Goal: Task Accomplishment & Management: Manage account settings

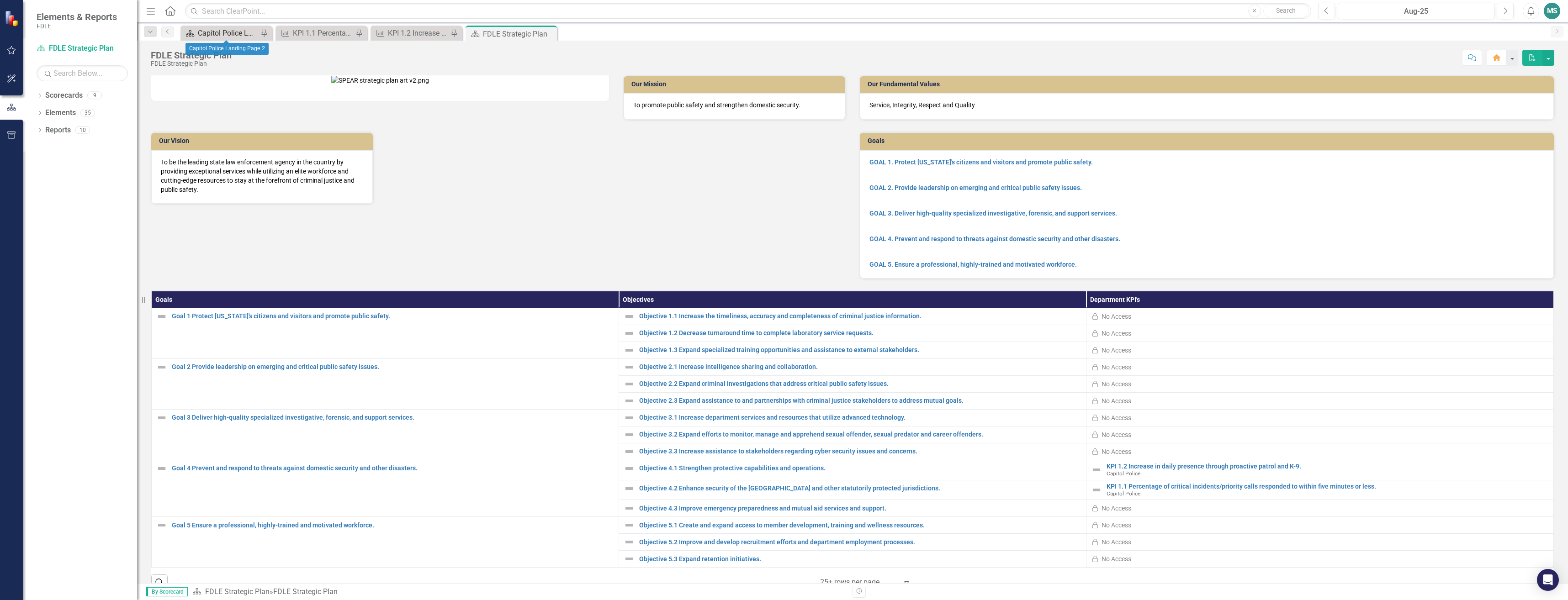
click at [225, 33] on div "Capitol Police Landing Page 2" at bounding box center [227, 33] width 60 height 12
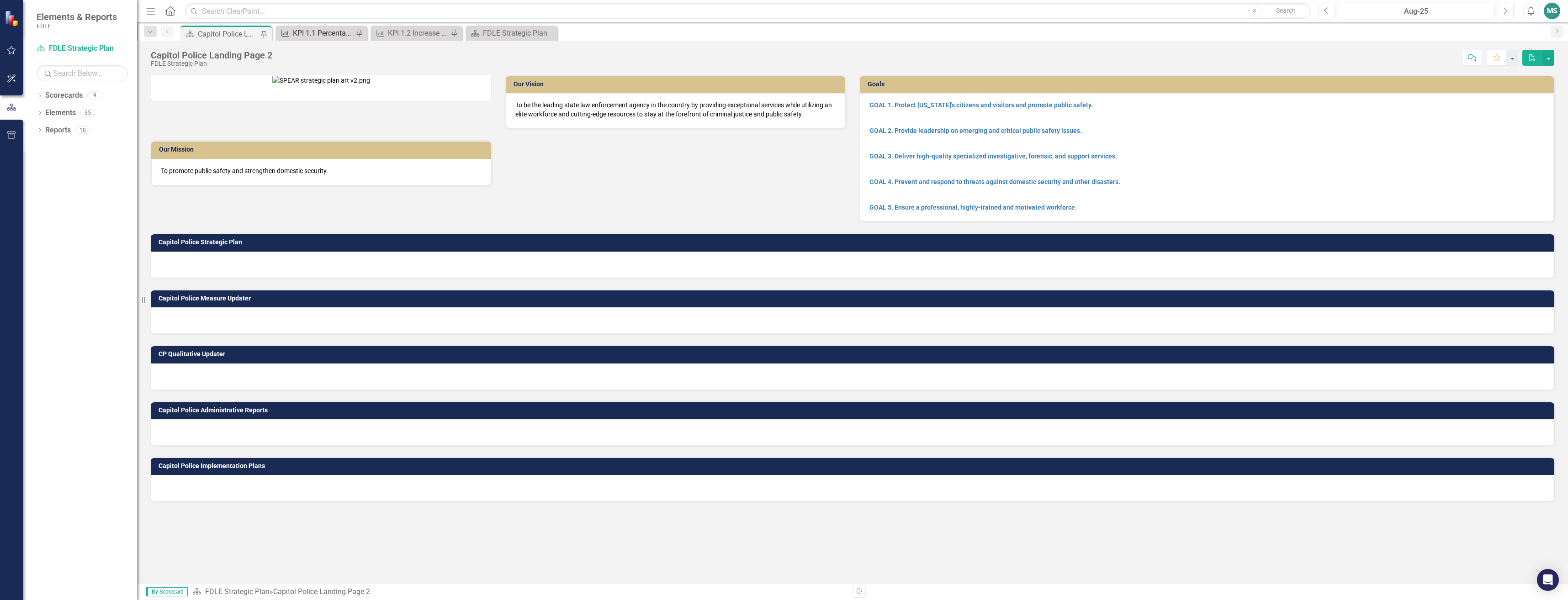
click at [312, 35] on div "KPI 1.1 Percentage of critical incidents/priority calls responded to within fiv…" at bounding box center [322, 33] width 60 height 12
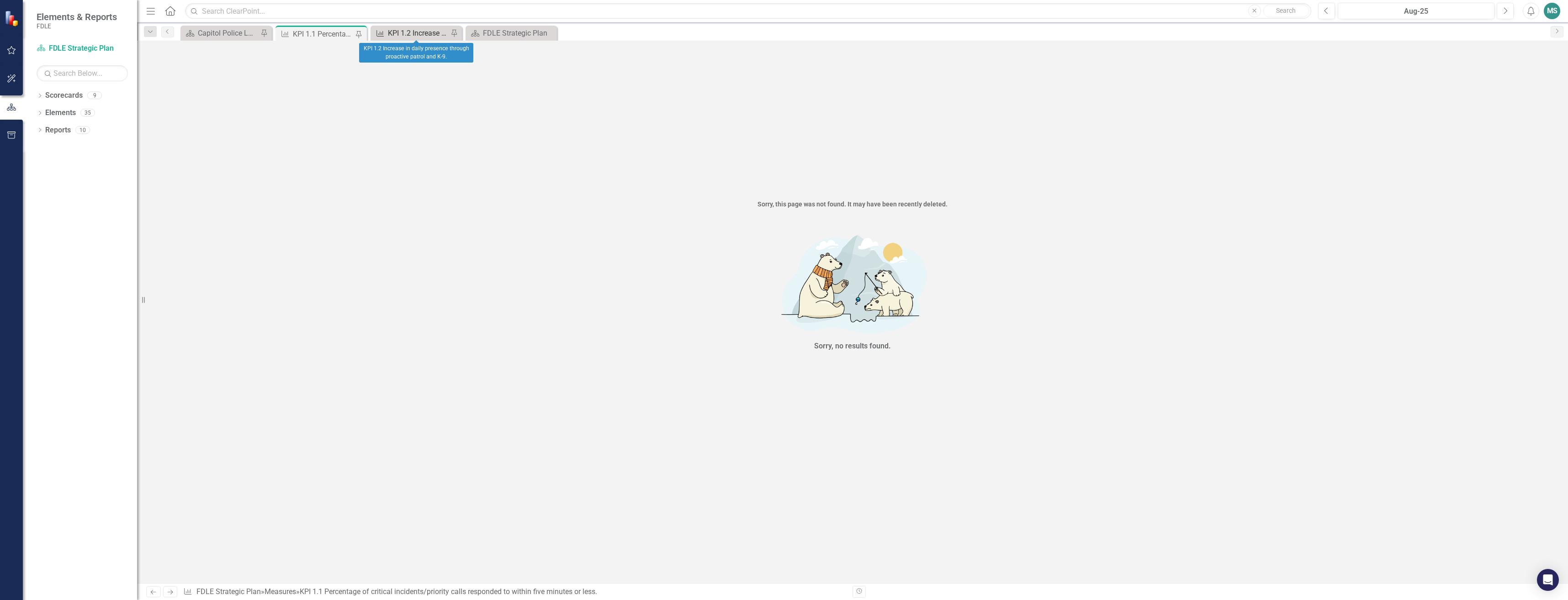
click at [386, 28] on link "Measure KPI 1.2 Increase in daily presence through proactive patrol and K-9." at bounding box center [411, 33] width 76 height 12
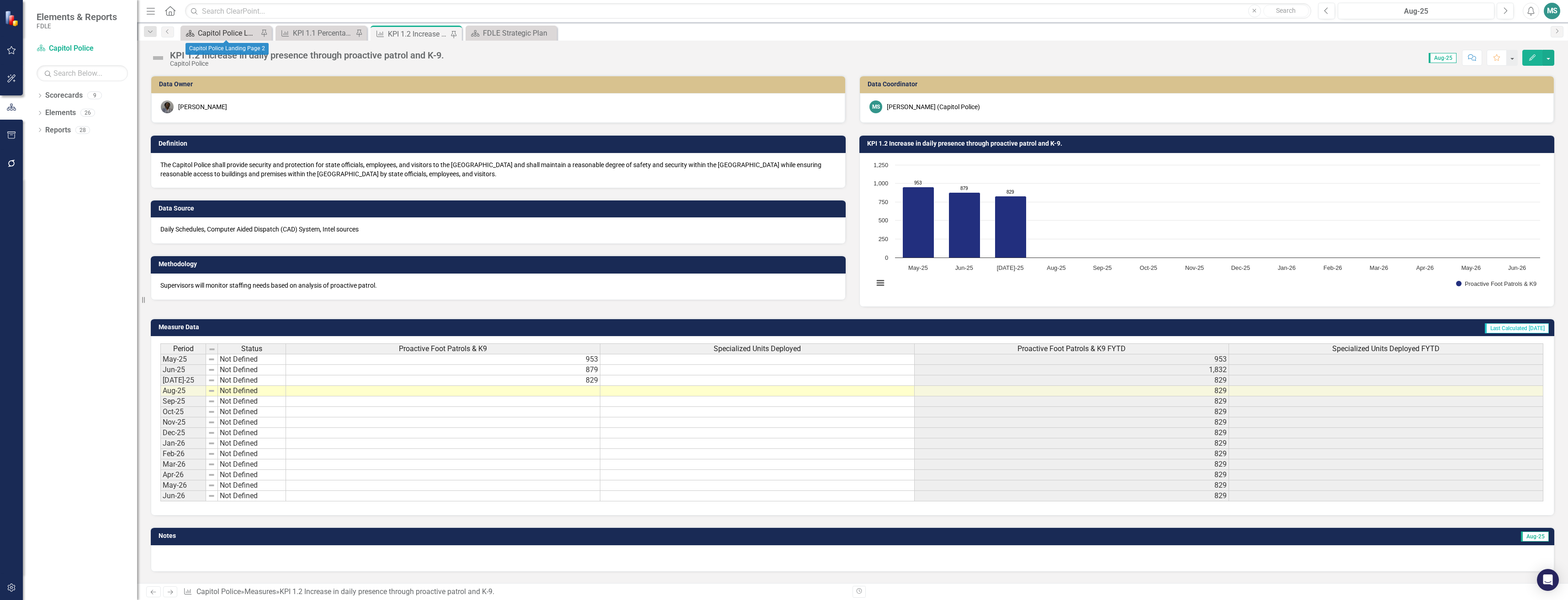
click at [206, 33] on div "Capitol Police Landing Page 2" at bounding box center [227, 33] width 60 height 12
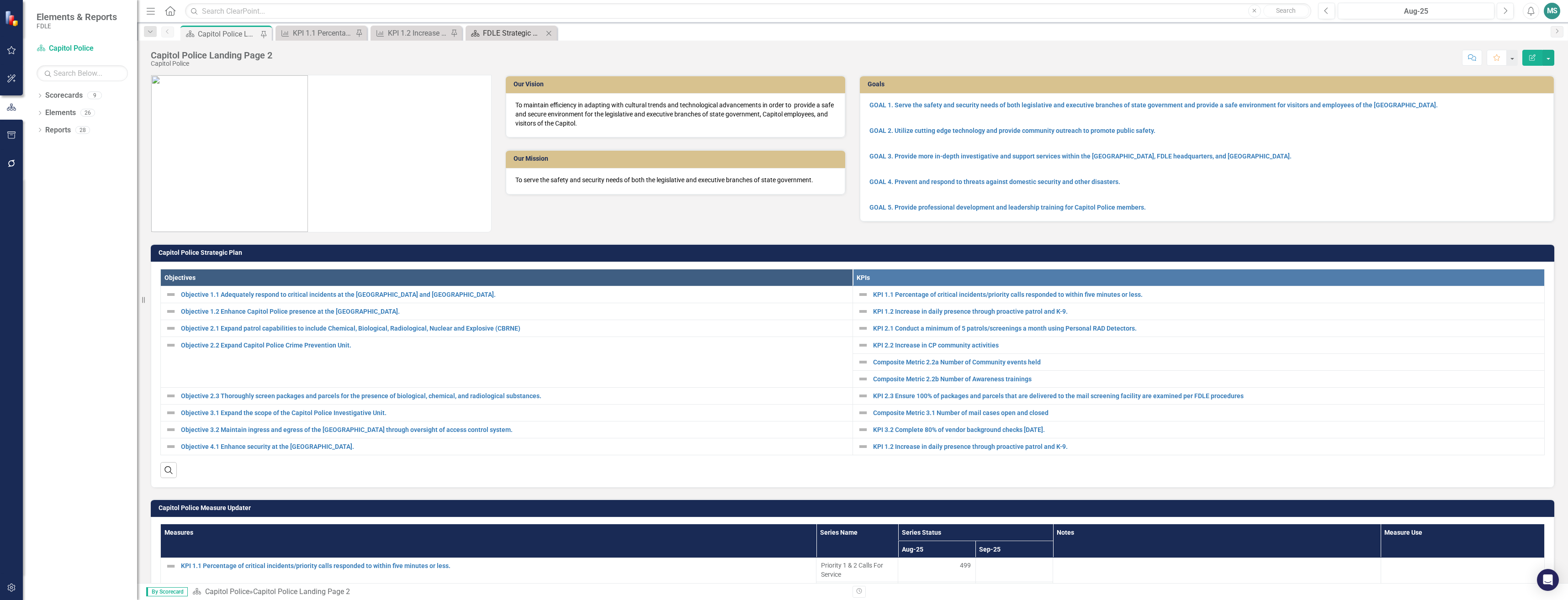
click at [485, 34] on div "FDLE Strategic Plan" at bounding box center [513, 33] width 60 height 12
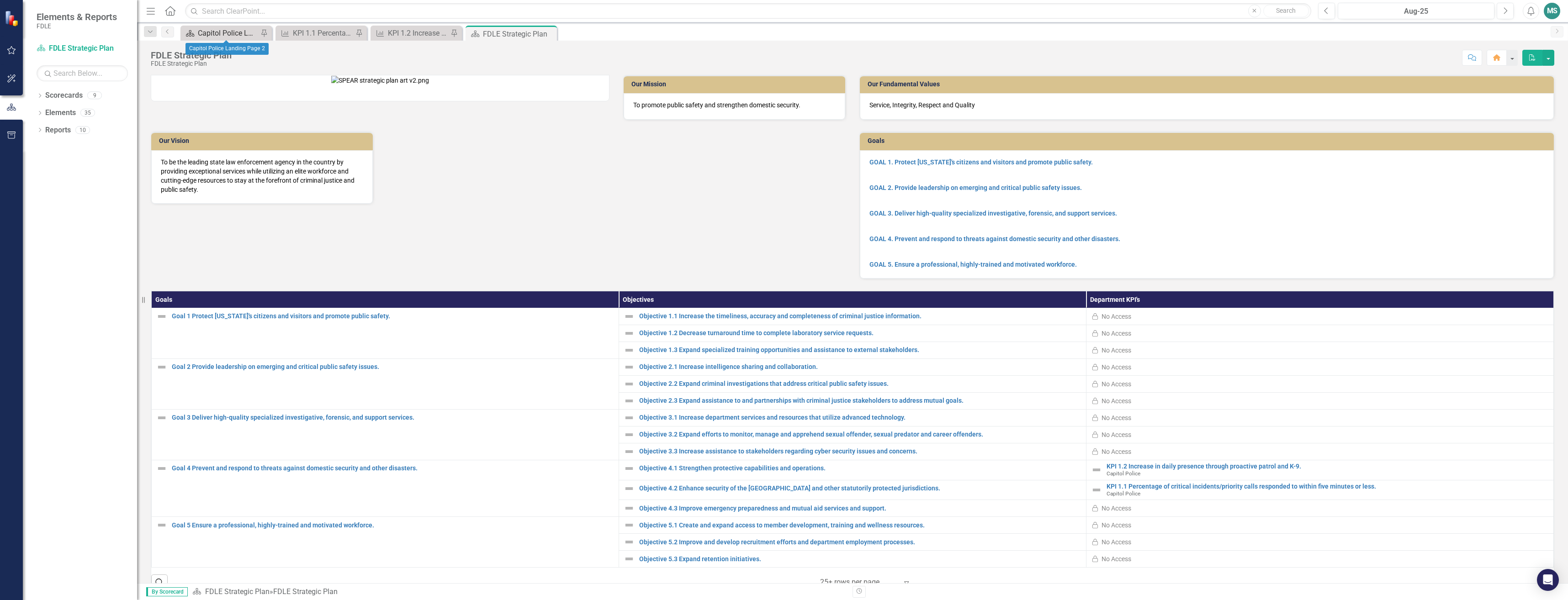
click at [235, 34] on div "Capitol Police Landing Page 2" at bounding box center [227, 33] width 60 height 12
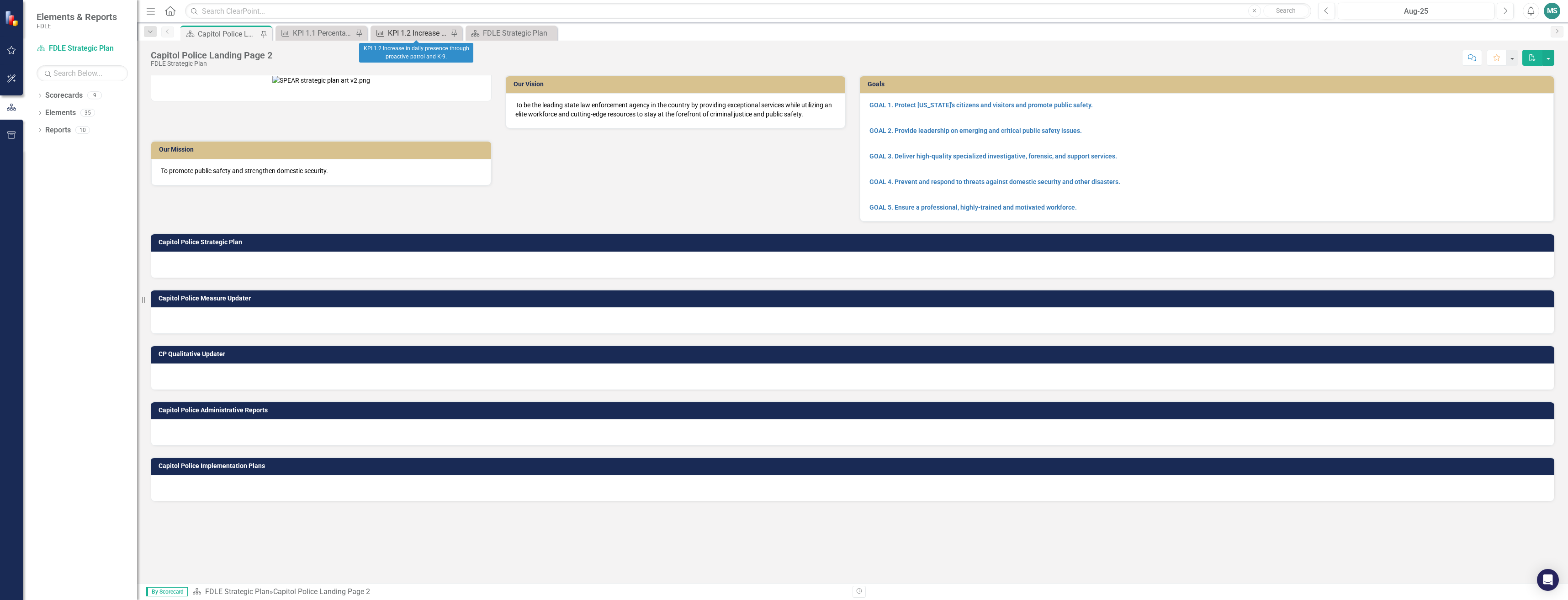
click at [395, 34] on div "KPI 1.2 Increase in daily presence through proactive patrol and K-9." at bounding box center [418, 33] width 60 height 12
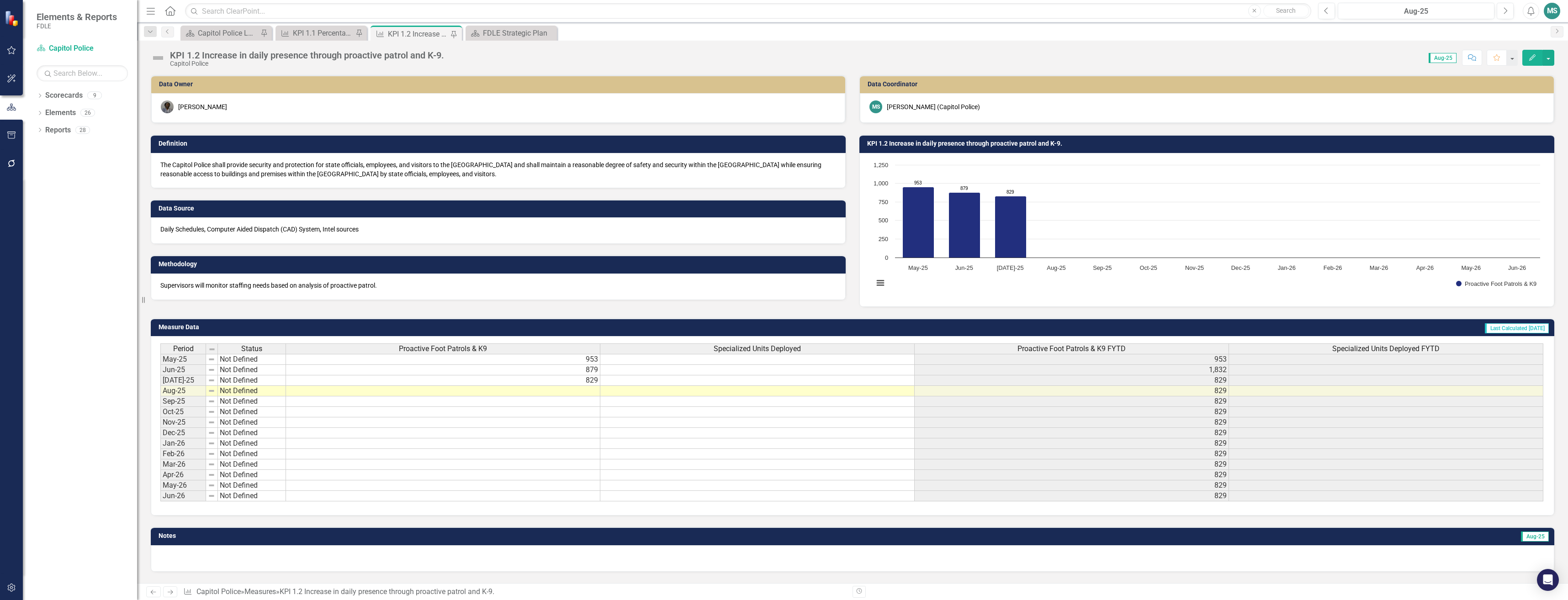
click at [454, 390] on td at bounding box center [443, 391] width 314 height 11
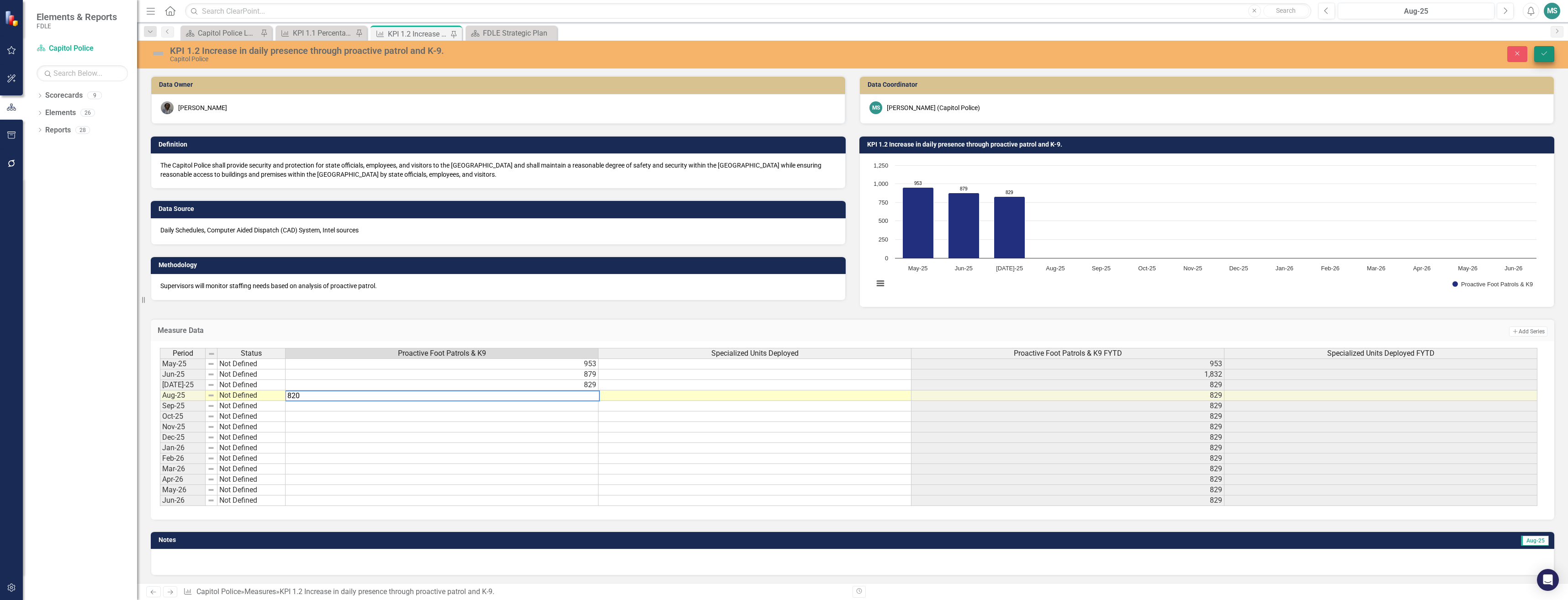
type textarea "820"
click at [1541, 52] on icon "Save" at bounding box center [1544, 53] width 8 height 7
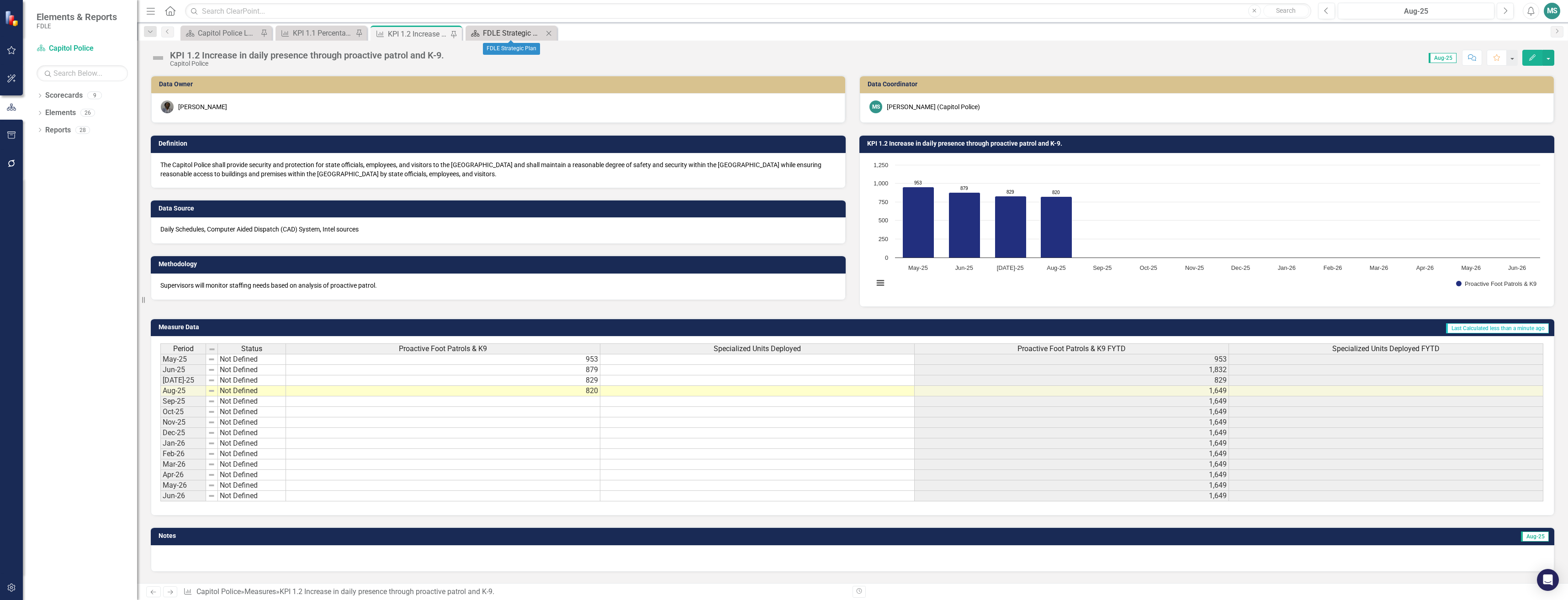
click at [495, 32] on div "FDLE Strategic Plan" at bounding box center [513, 33] width 60 height 12
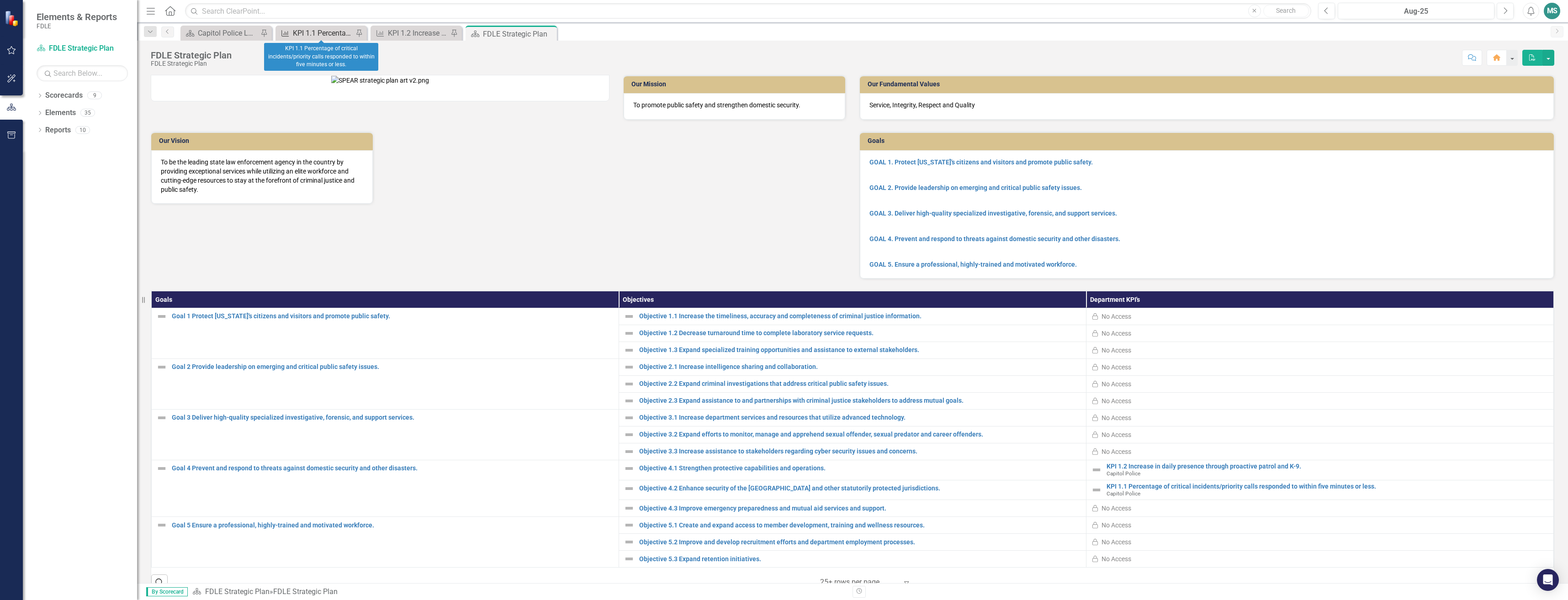
click at [324, 32] on div "KPI 1.1 Percentage of critical incidents/priority calls responded to within fiv…" at bounding box center [322, 33] width 60 height 12
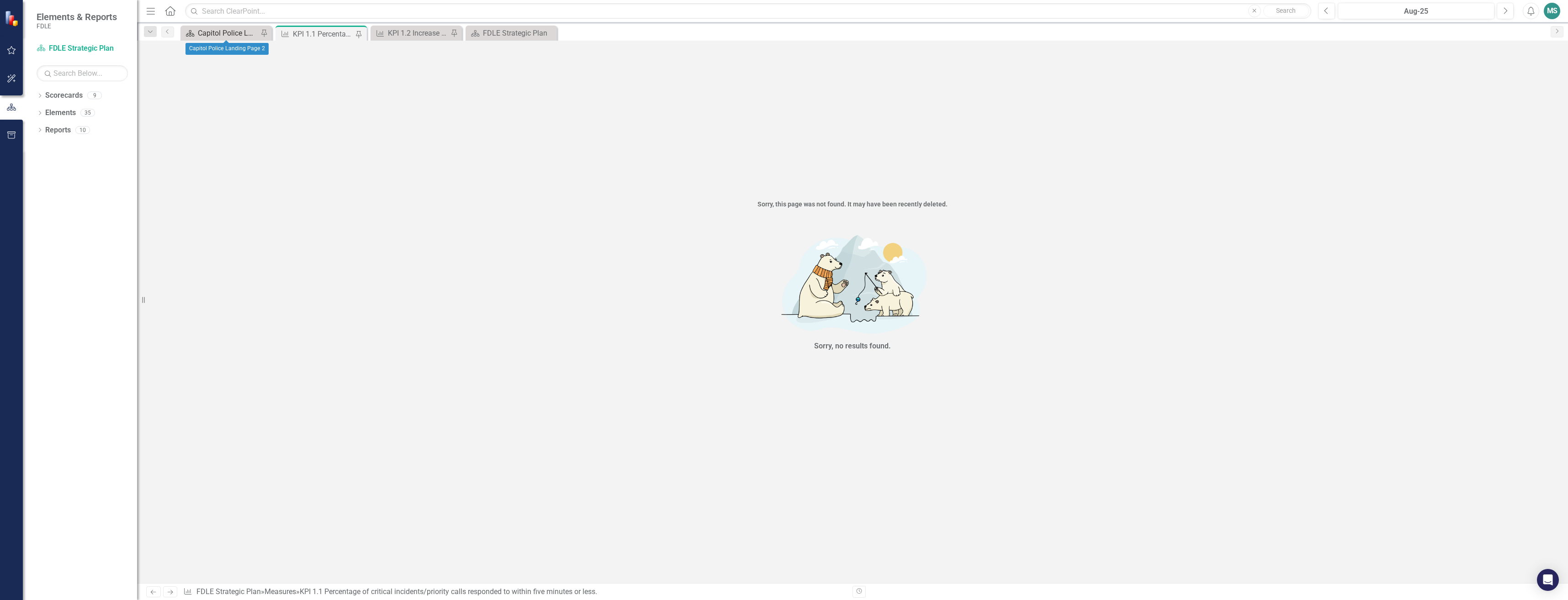
click at [215, 32] on div "Capitol Police Landing Page 2" at bounding box center [227, 33] width 60 height 12
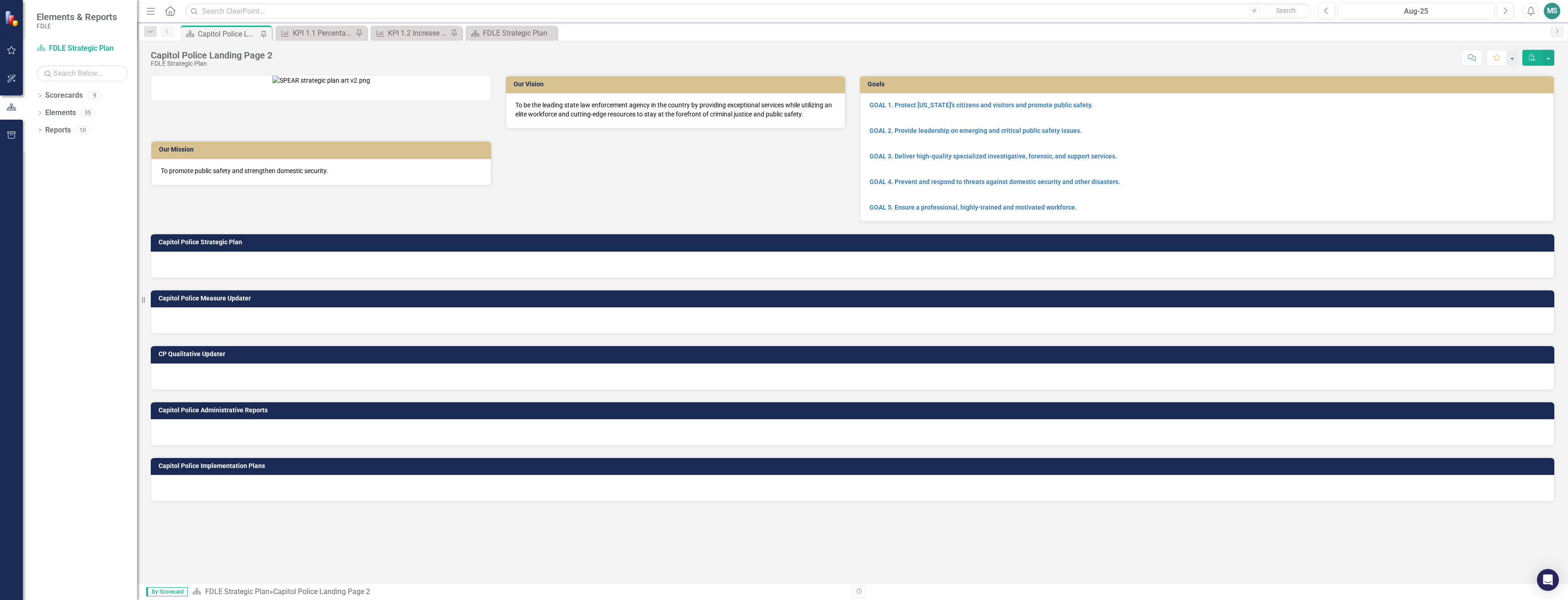
click at [189, 250] on td "Capitol Police Strategic Plan" at bounding box center [854, 244] width 1391 height 14
click at [485, 32] on div "FDLE Strategic Plan" at bounding box center [513, 33] width 60 height 12
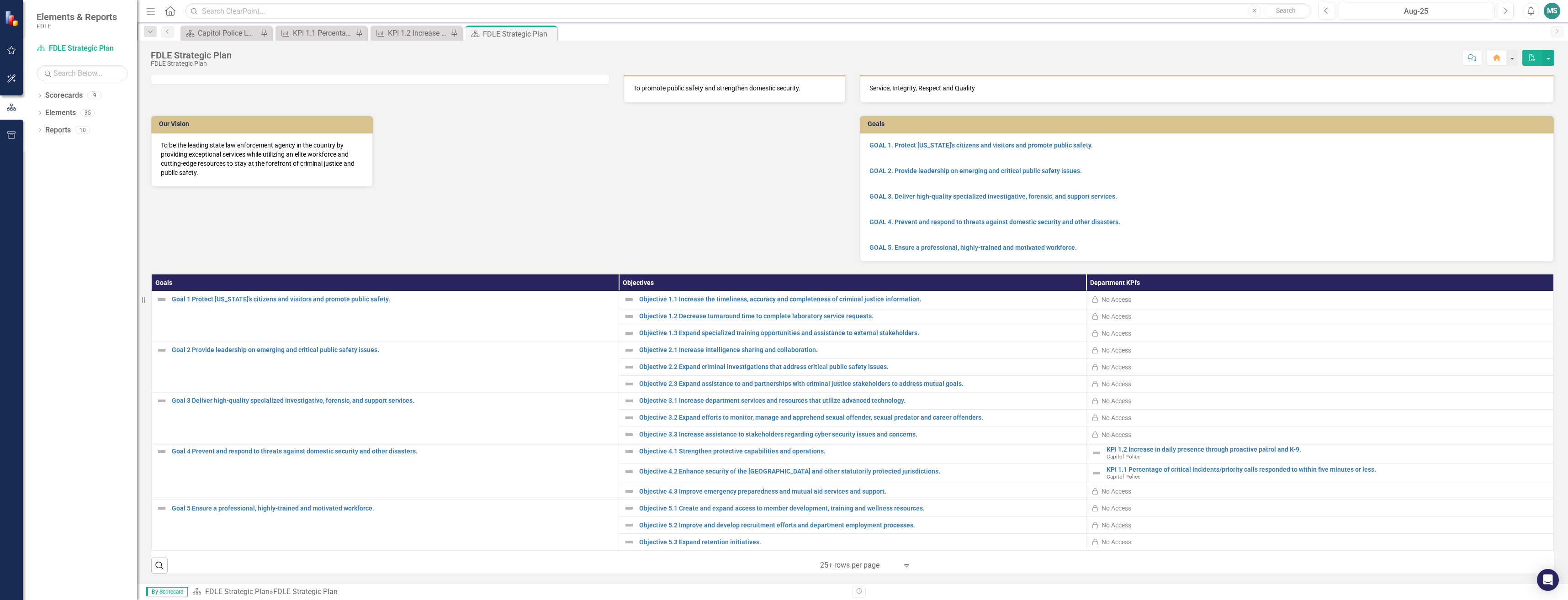
scroll to position [28, 0]
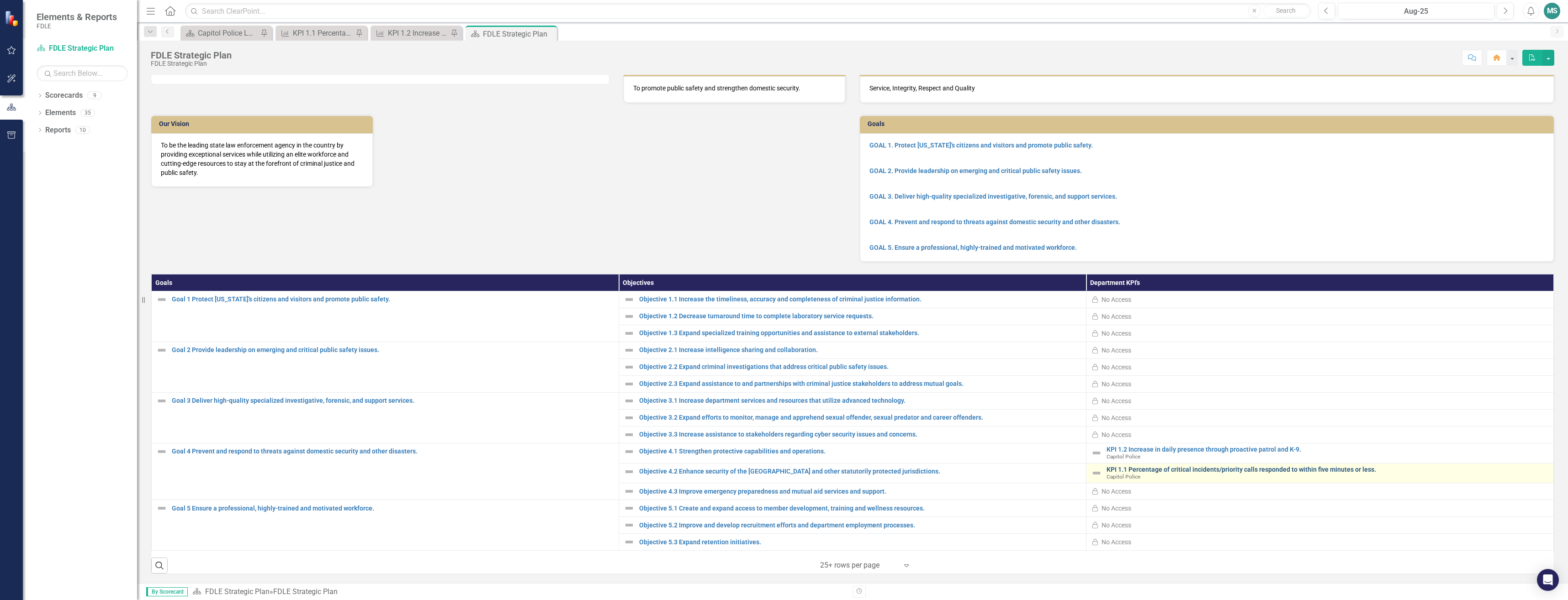
click at [1220, 470] on link "KPI 1.1 Percentage of critical incidents/priority calls responded to within fiv…" at bounding box center [1327, 469] width 442 height 7
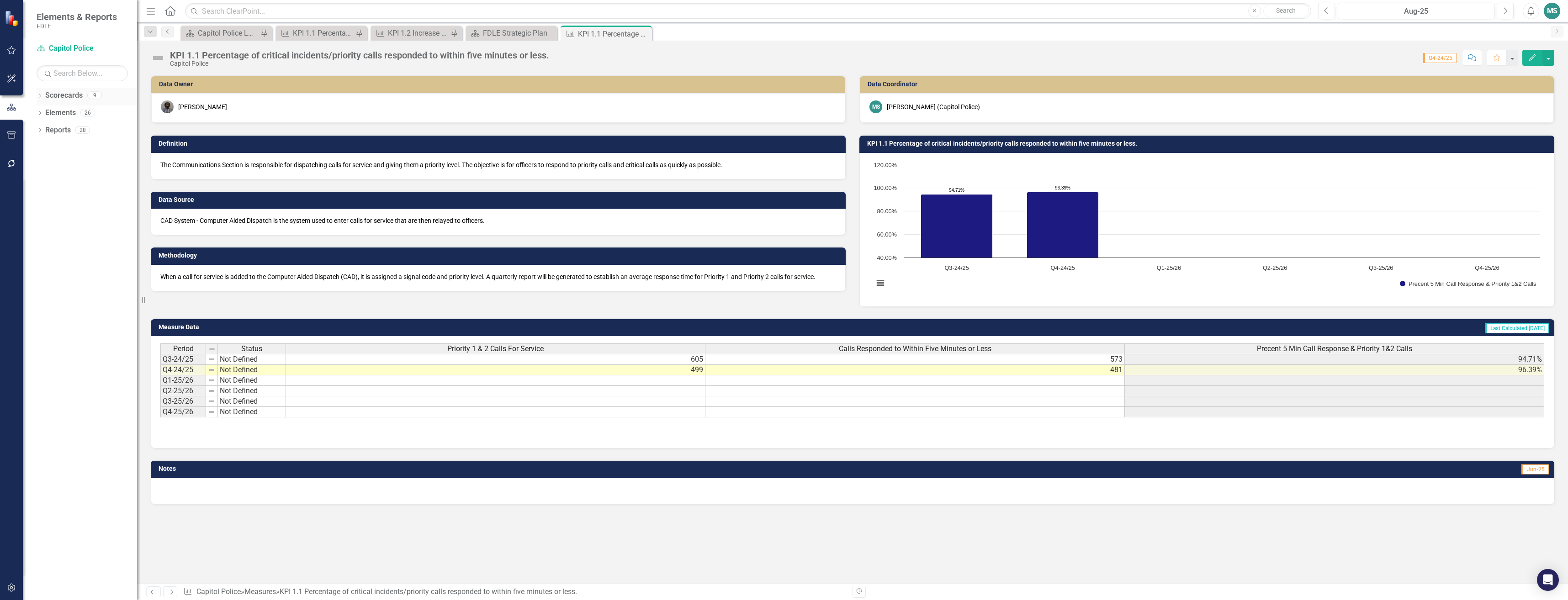
click at [39, 92] on div "Dropdown Scorecards 9" at bounding box center [86, 97] width 100 height 18
click at [39, 97] on icon "Dropdown" at bounding box center [39, 96] width 7 height 5
click at [68, 157] on div "Capitol Police" at bounding box center [93, 164] width 86 height 15
click at [68, 160] on link "Capitol Police" at bounding box center [93, 164] width 86 height 11
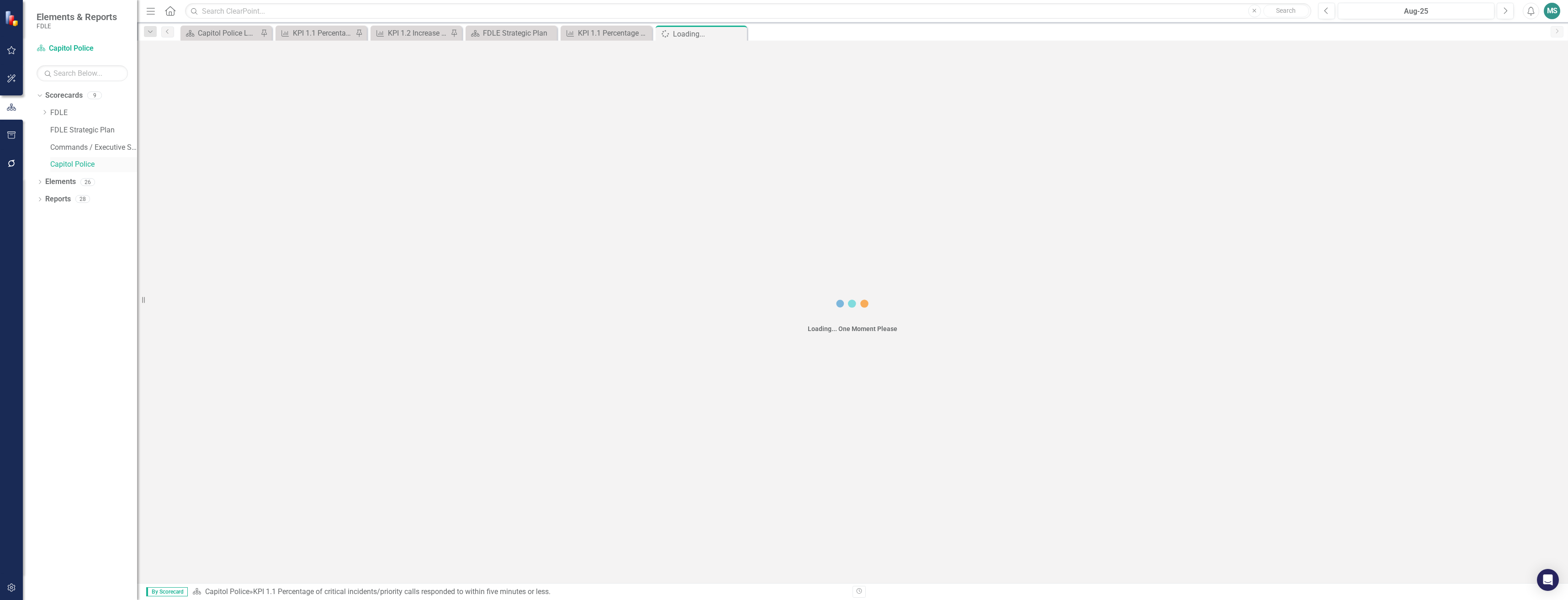
click at [68, 160] on link "Capitol Police" at bounding box center [93, 164] width 86 height 11
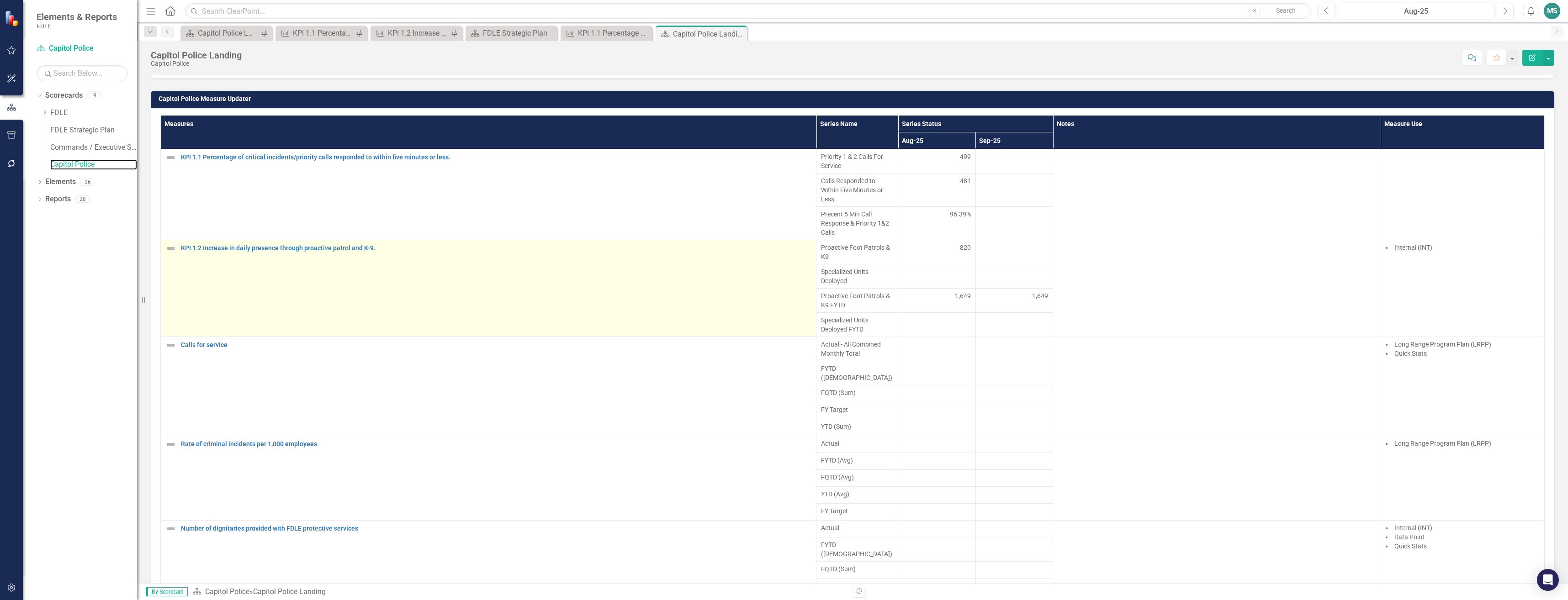
scroll to position [497, 0]
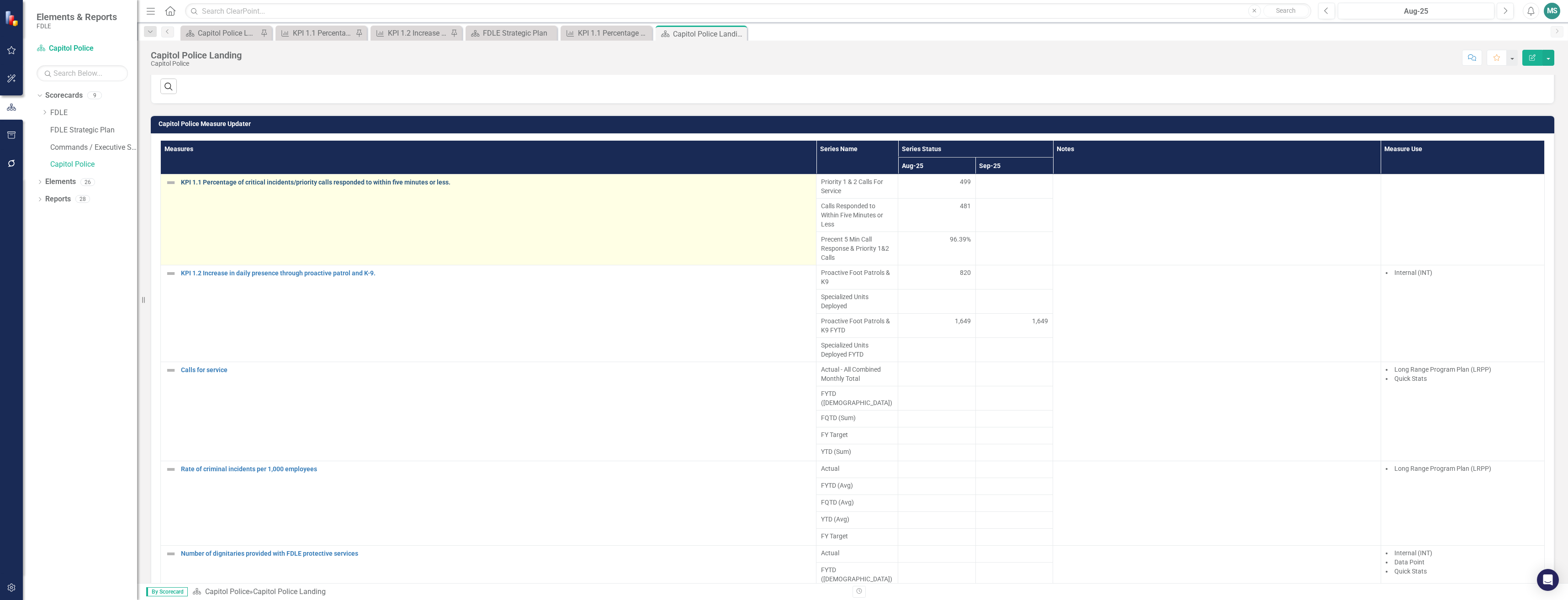
click at [255, 181] on link "KPI 1.1 Percentage of critical incidents/priority calls responded to within fiv…" at bounding box center [496, 182] width 631 height 7
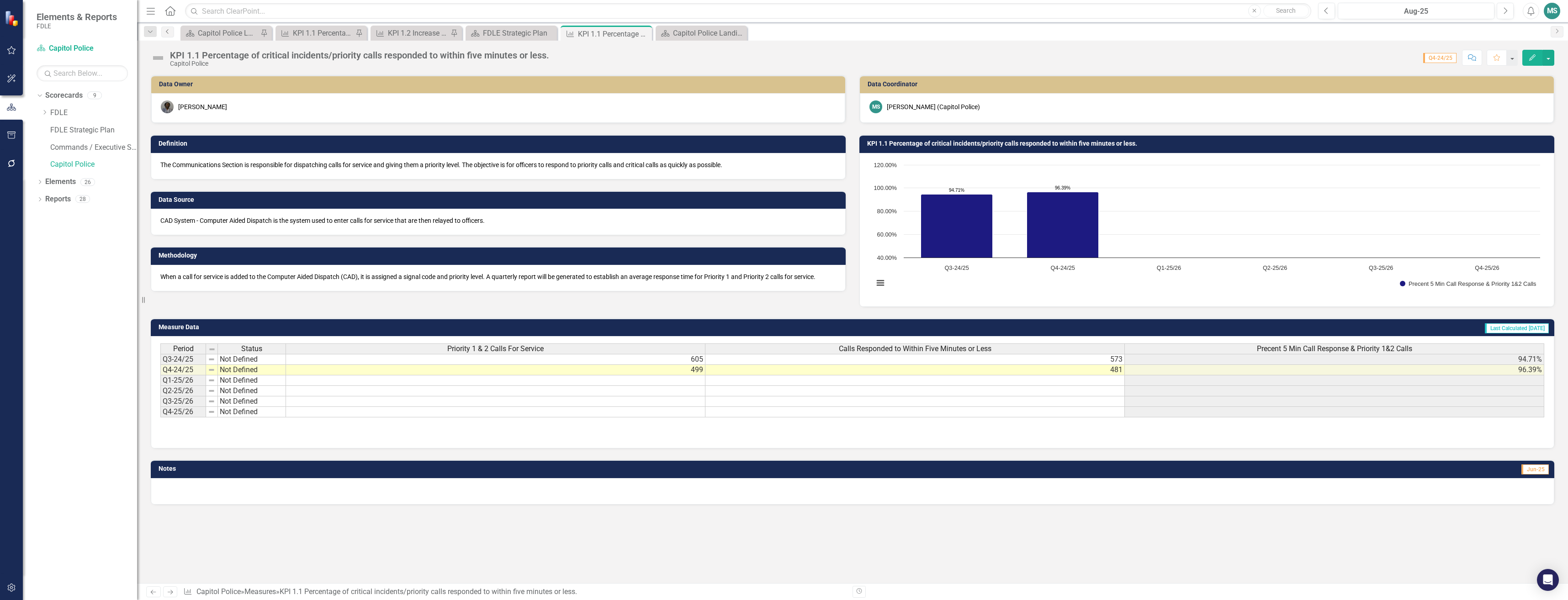
click at [170, 31] on icon "Previous" at bounding box center [167, 31] width 7 height 6
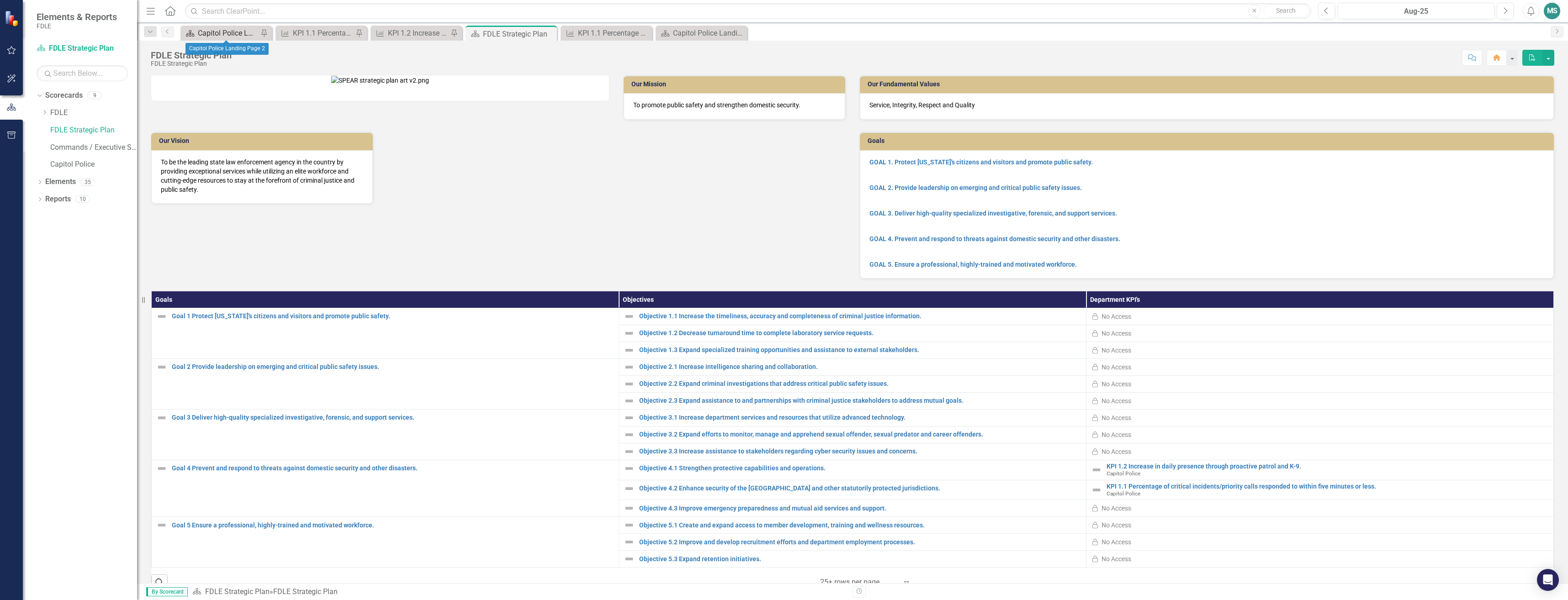
click at [218, 37] on div "Capitol Police Landing Page 2" at bounding box center [227, 33] width 60 height 12
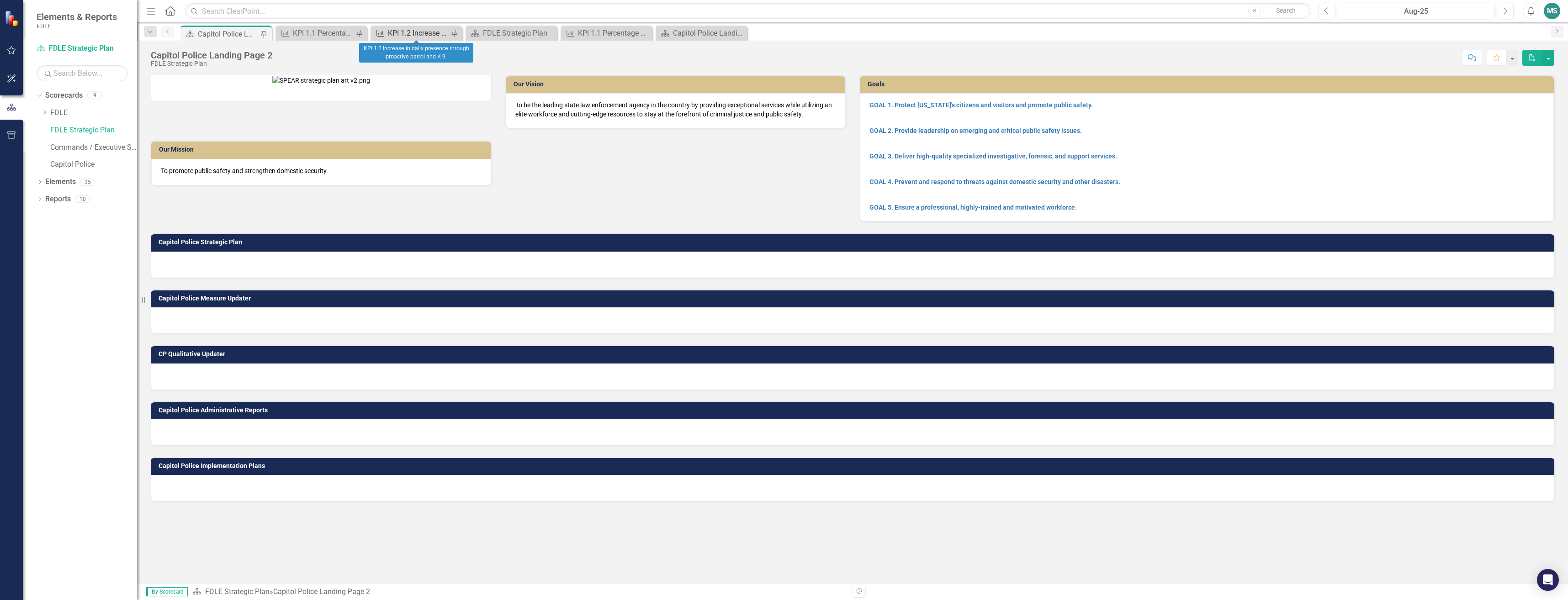
click at [400, 33] on div "KPI 1.2 Increase in daily presence through proactive patrol and K-9." at bounding box center [418, 33] width 60 height 12
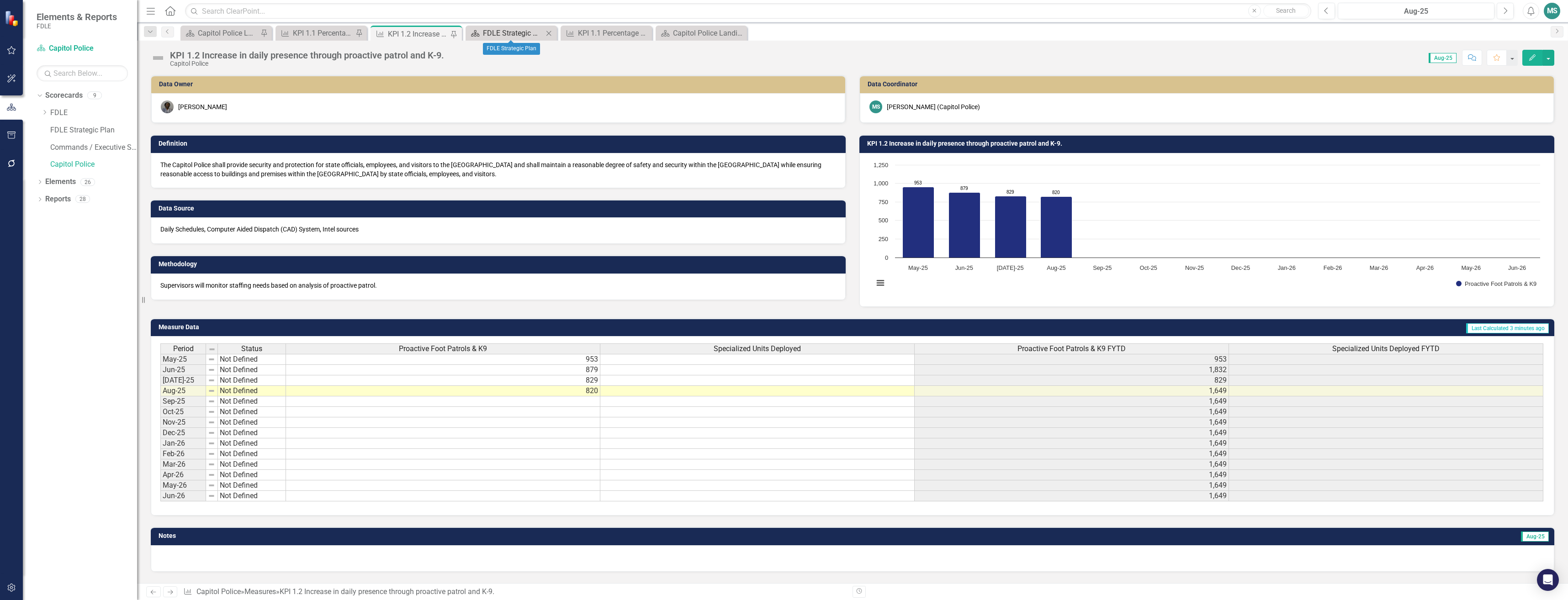
click at [504, 29] on div "FDLE Strategic Plan" at bounding box center [513, 33] width 60 height 12
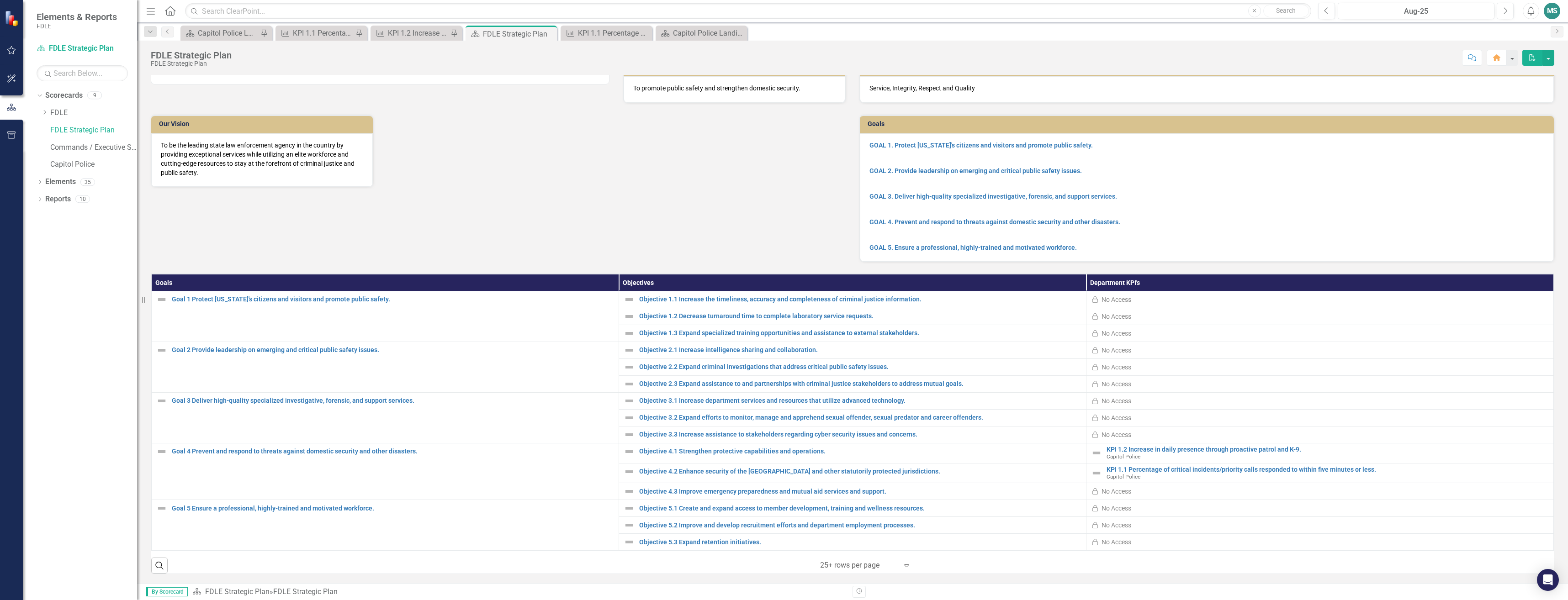
scroll to position [28, 0]
click at [680, 29] on div "Capitol Police Landing" at bounding box center [702, 33] width 60 height 12
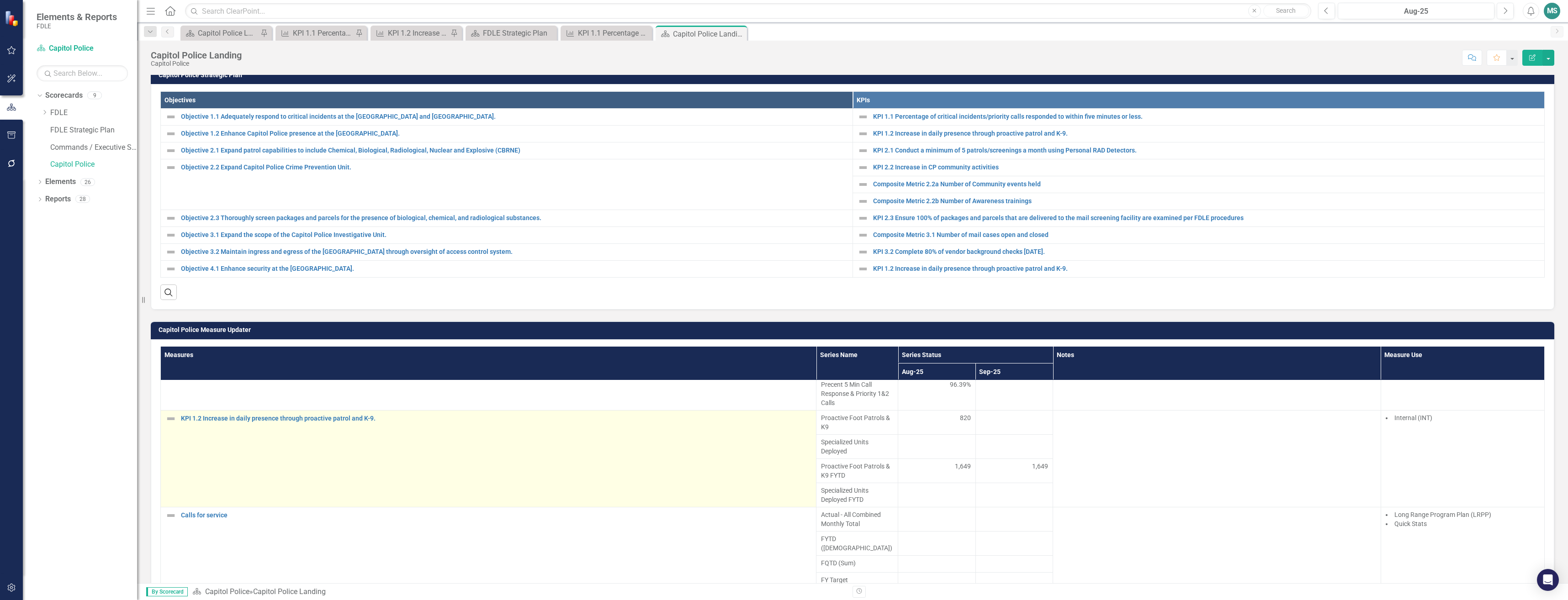
scroll to position [320, 0]
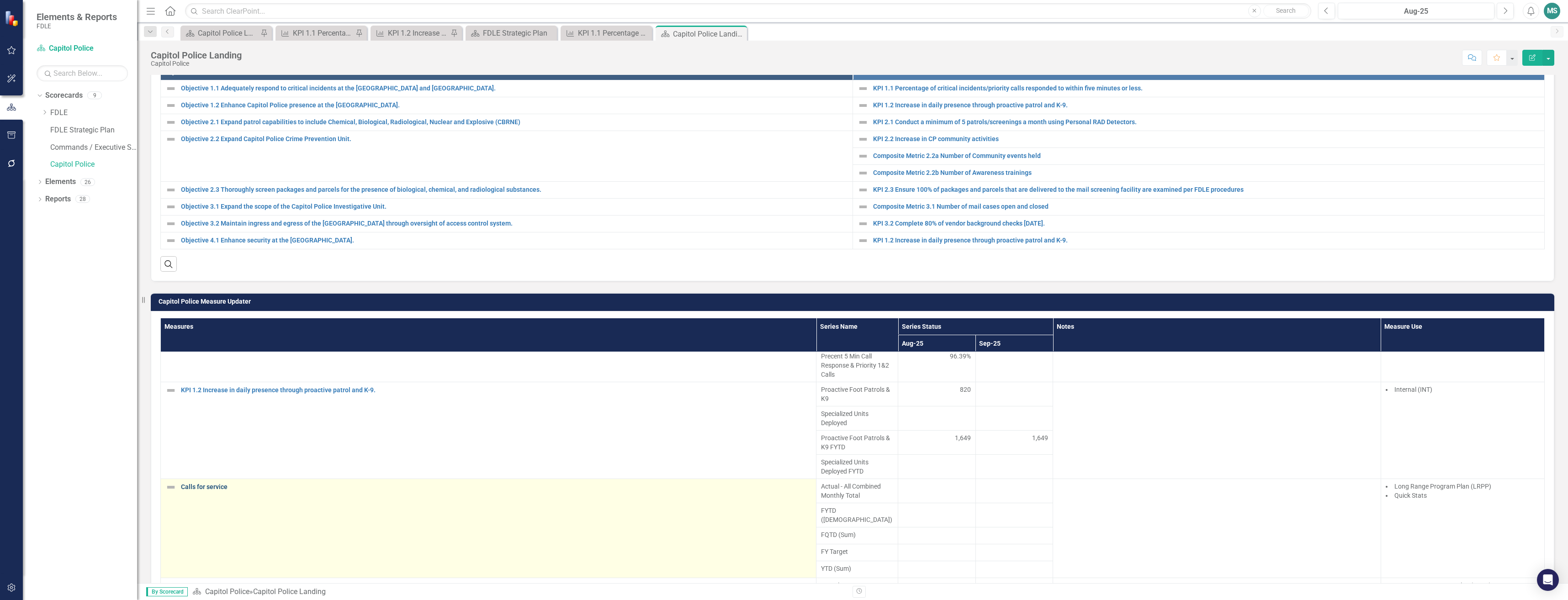
click at [210, 484] on link "Calls for service" at bounding box center [496, 487] width 631 height 7
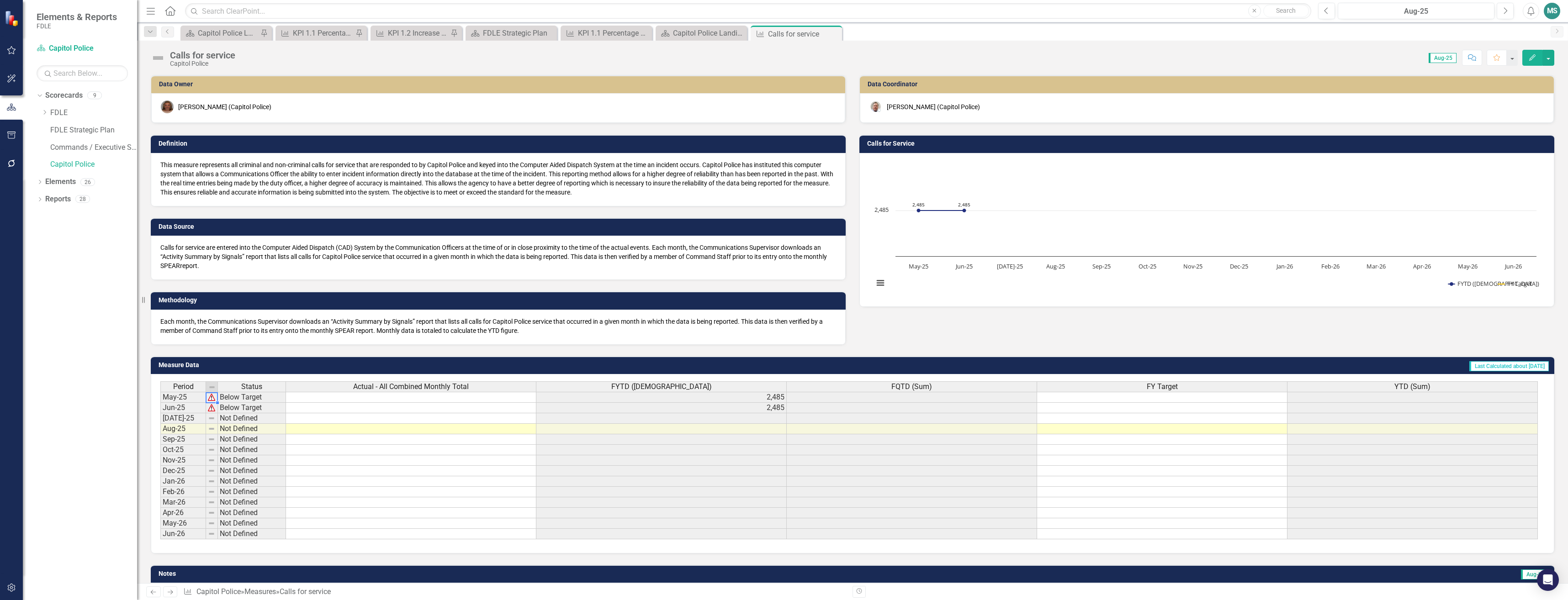
click at [312, 397] on td at bounding box center [411, 397] width 251 height 11
click at [421, 409] on td at bounding box center [411, 408] width 251 height 11
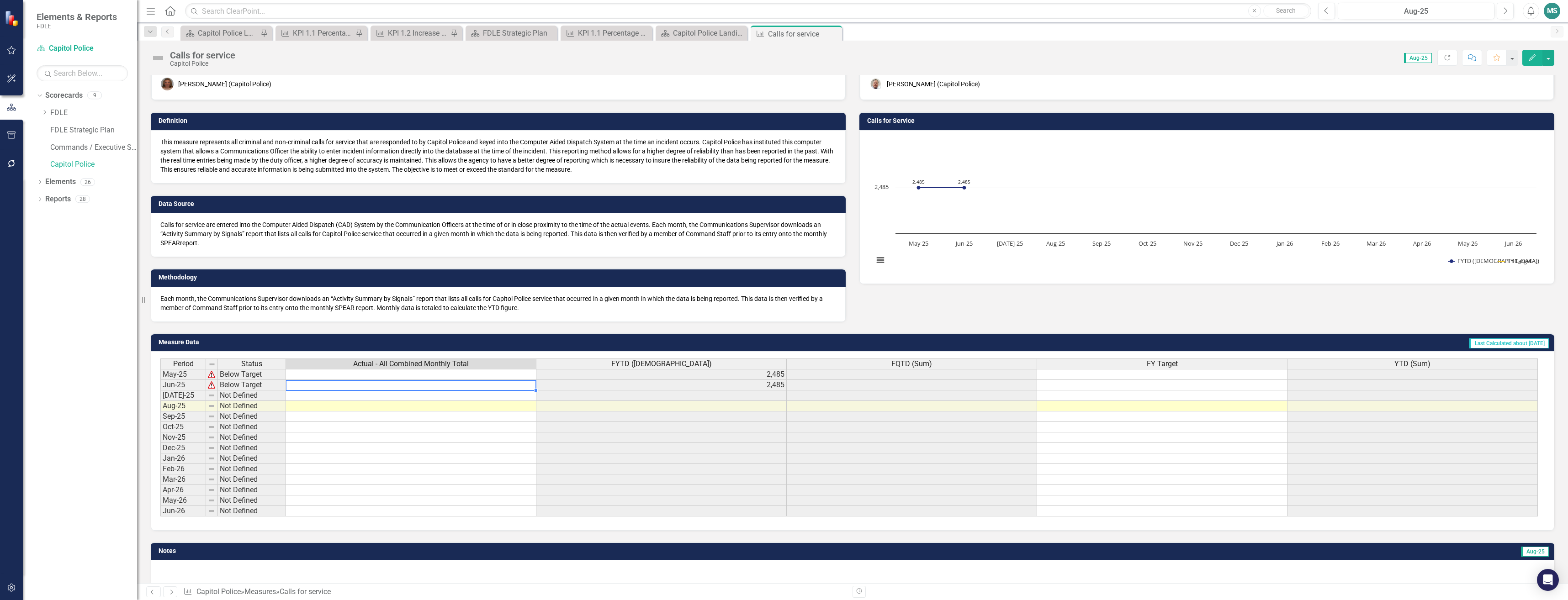
scroll to position [35, 0]
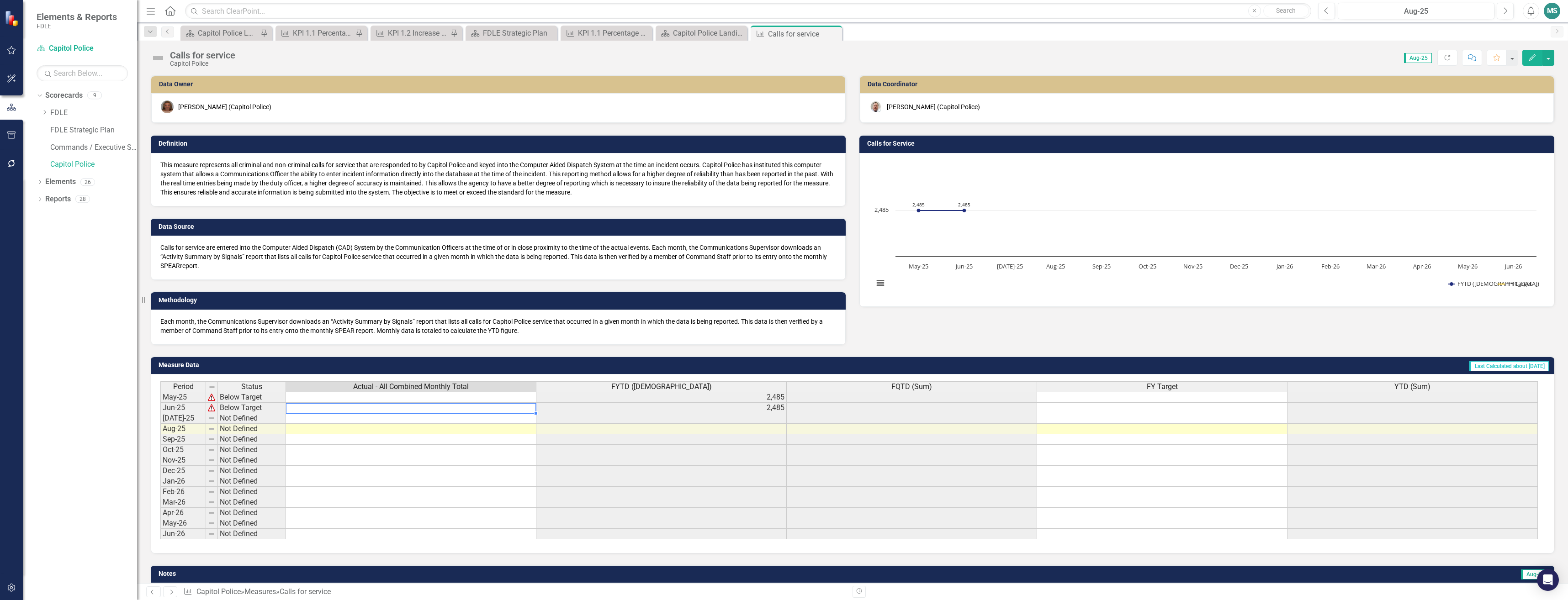
scroll to position [35, 0]
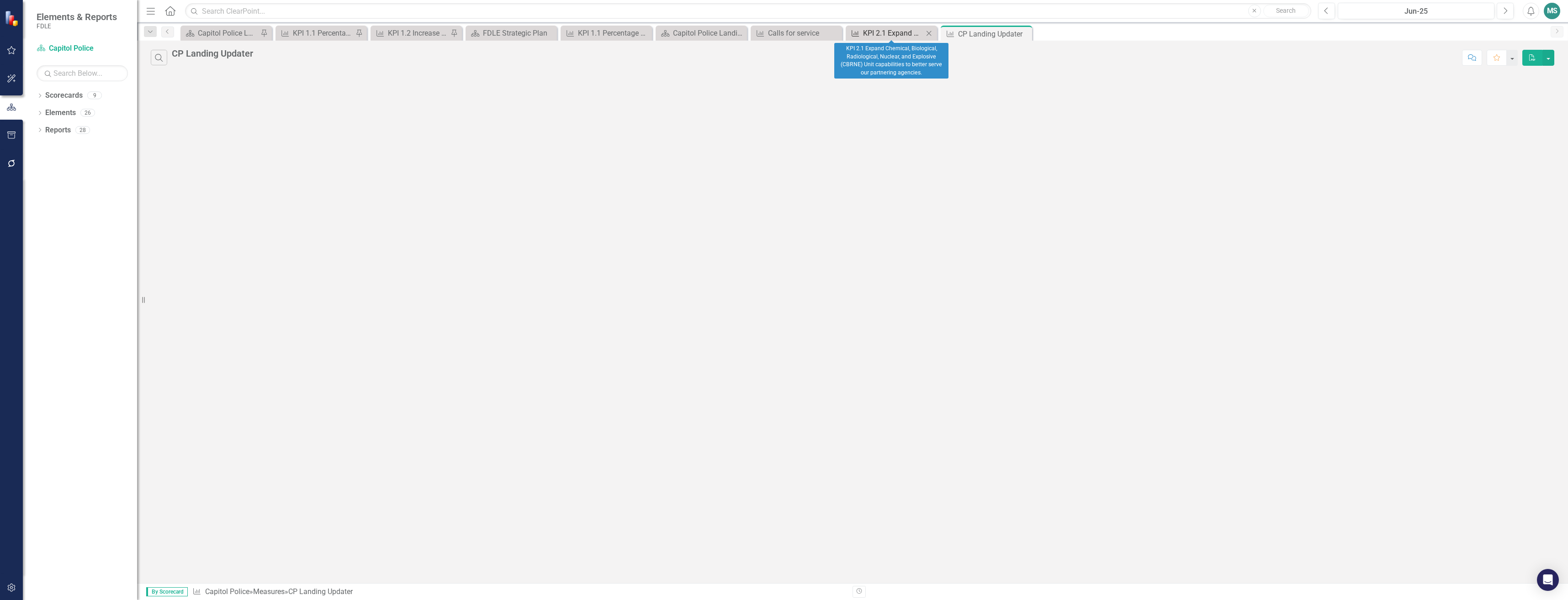
click at [874, 33] on div "KPI 2.1 Expand Chemical, Biological, Radiological, Nuclear, and Explosive (CBRN…" at bounding box center [893, 33] width 60 height 12
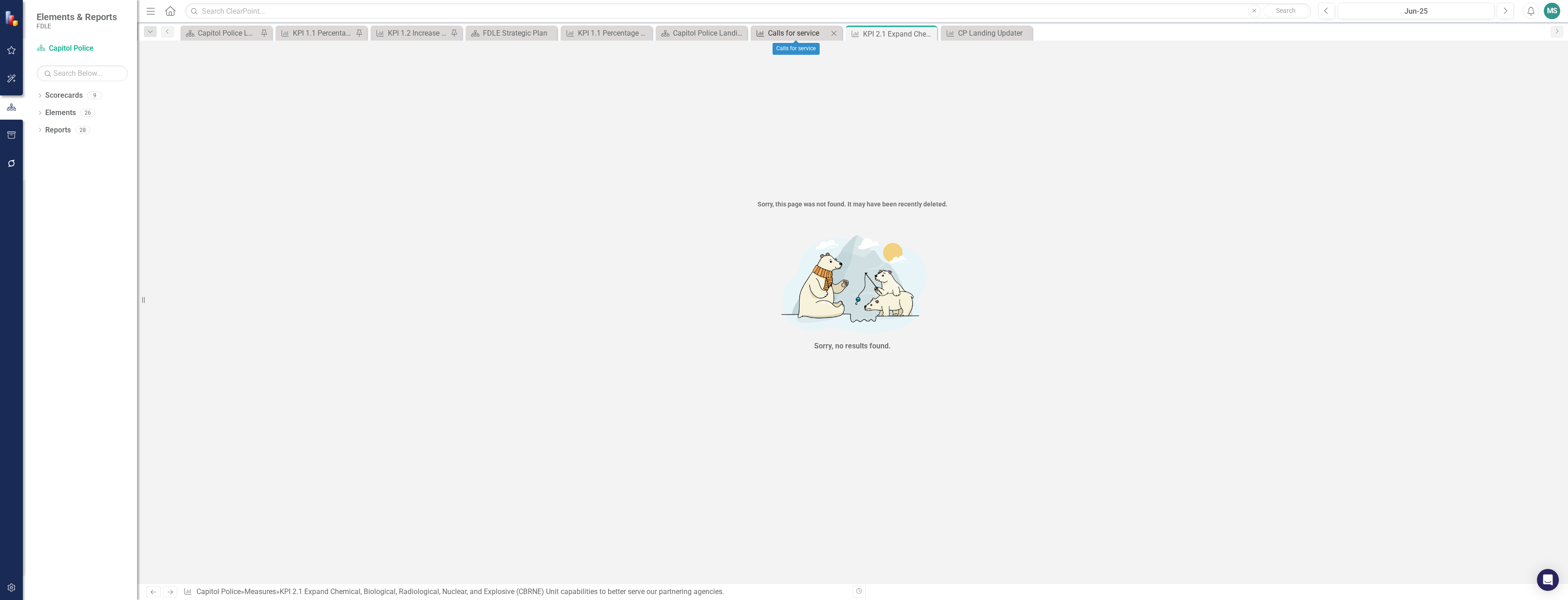
click at [761, 34] on icon at bounding box center [759, 33] width 7 height 7
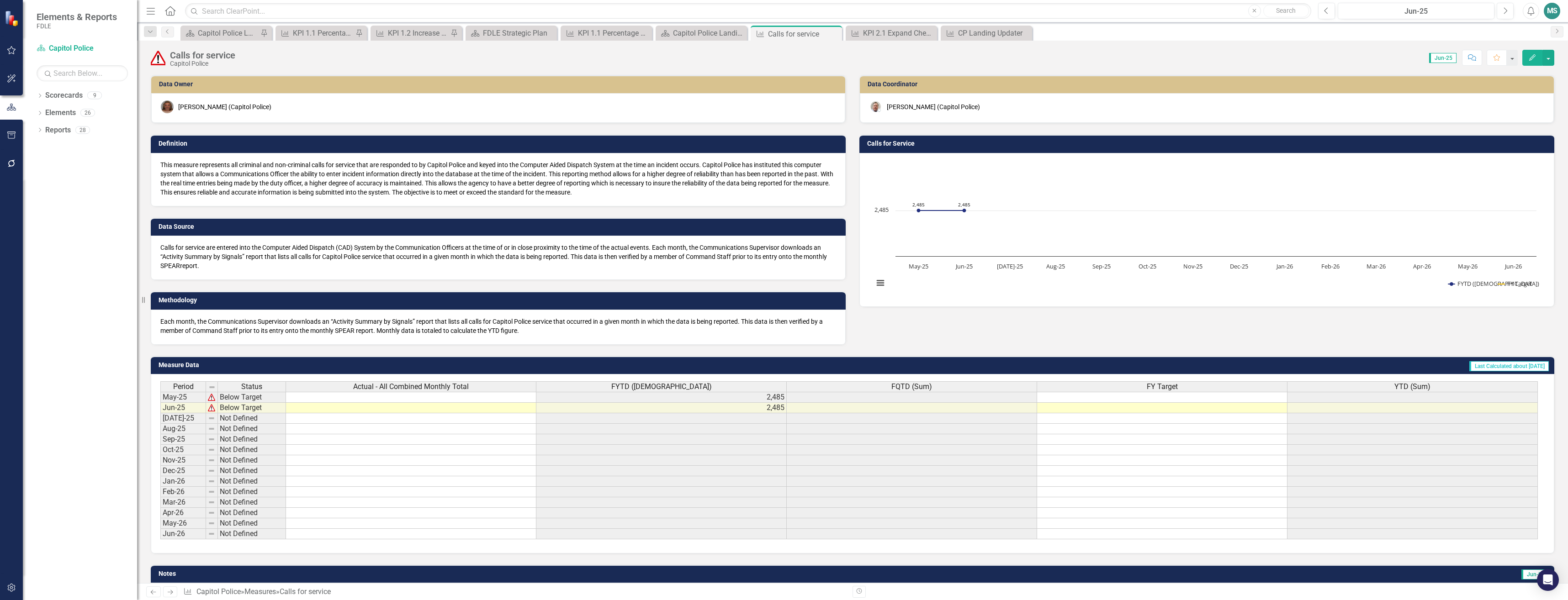
click at [208, 41] on div "Calls for service Capitol Police Score: N/A Jun-25 Completed Comment Favorite E…" at bounding box center [853, 54] width 1431 height 27
click at [211, 39] on div "Scorecard Capitol Police Landing Page 2 Pin" at bounding box center [226, 32] width 91 height 15
click at [213, 28] on div "Capitol Police Landing Page 2" at bounding box center [227, 33] width 60 height 12
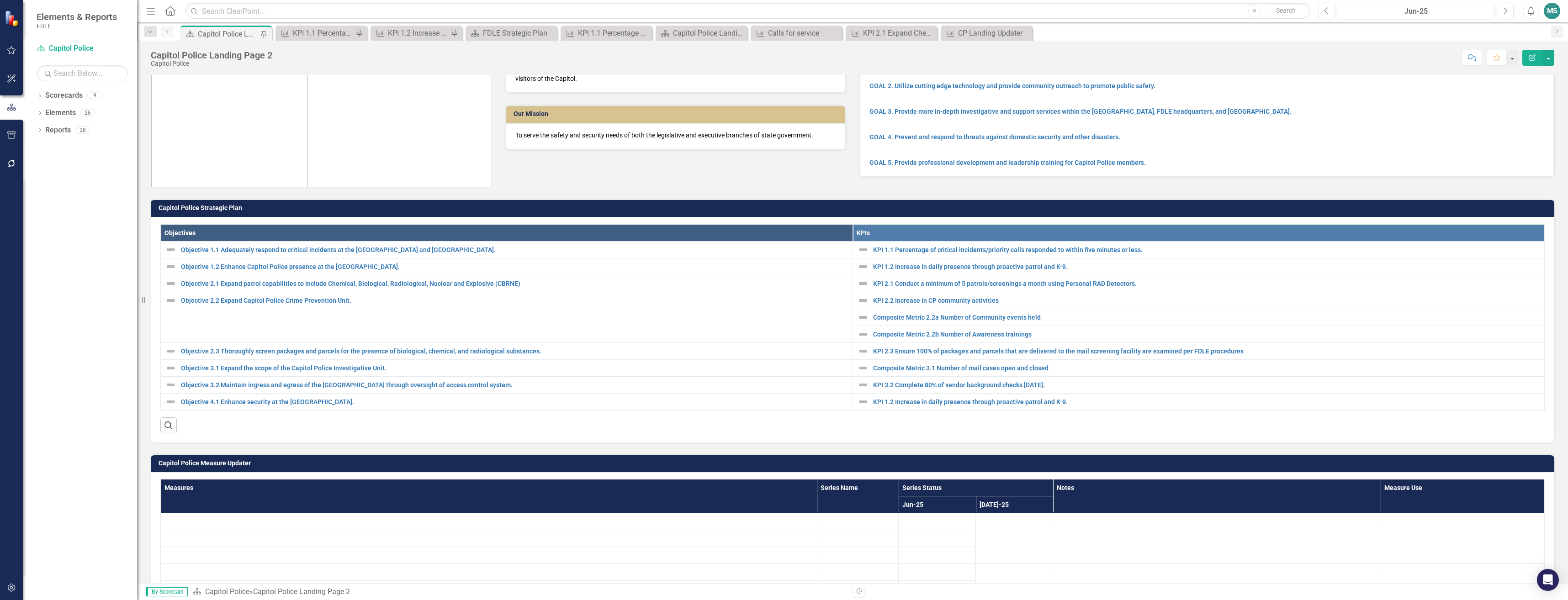
scroll to position [46, 0]
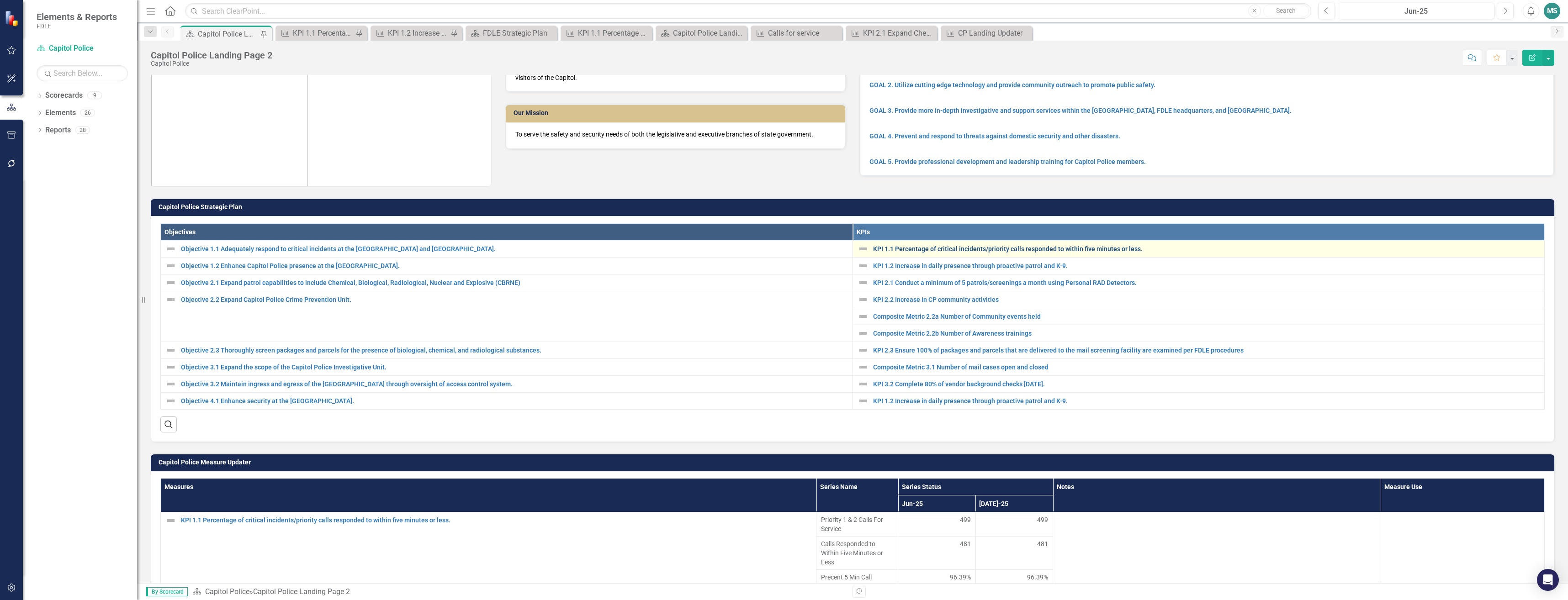
click at [957, 247] on link "KPI 1.1 Percentage of critical incidents/priority calls responded to within fiv…" at bounding box center [1206, 248] width 667 height 7
